Goal: Task Accomplishment & Management: Manage account settings

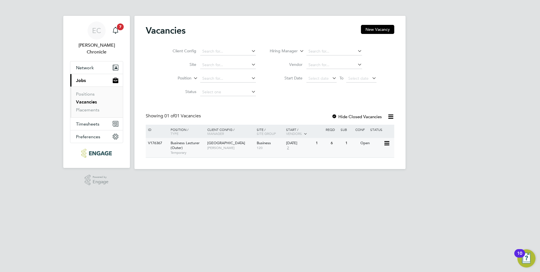
click at [199, 150] on span "Temporary" at bounding box center [188, 152] width 34 height 5
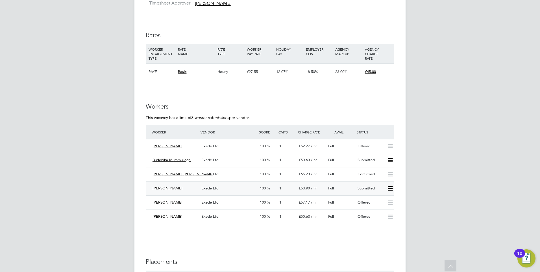
click at [389, 186] on icon at bounding box center [389, 188] width 7 height 5
click at [188, 187] on div "Gemma Jennings" at bounding box center [174, 188] width 49 height 9
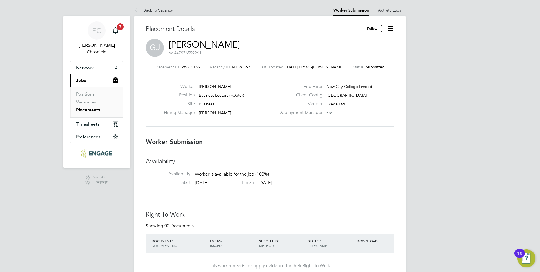
click at [238, 67] on span "V0176367" at bounding box center [241, 66] width 18 height 5
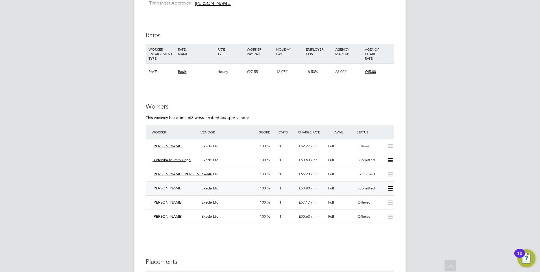
click at [389, 186] on icon at bounding box center [389, 188] width 7 height 5
click at [382, 200] on li "Offer" at bounding box center [383, 200] width 20 height 8
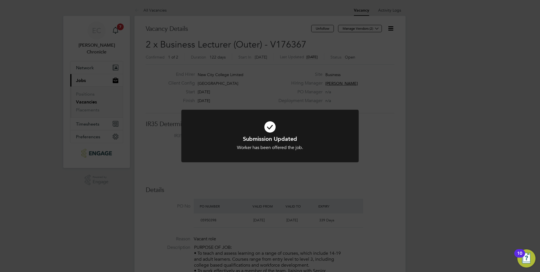
drag, startPoint x: 73, startPoint y: 259, endPoint x: 71, endPoint y: 263, distance: 4.2
click at [72, 262] on div "Submission Updated Worker has been offered the job. Cancel Okay" at bounding box center [270, 136] width 540 height 272
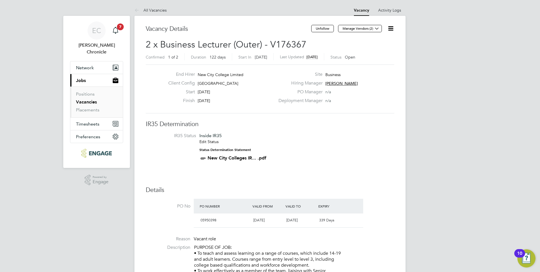
click at [258, 244] on li "Reason Vacant role" at bounding box center [270, 240] width 248 height 8
click at [283, 42] on span "2 x Business Lecturer (Outer) - V176367" at bounding box center [226, 44] width 161 height 11
copy span "V176367"
